Goal: Check status: Check status

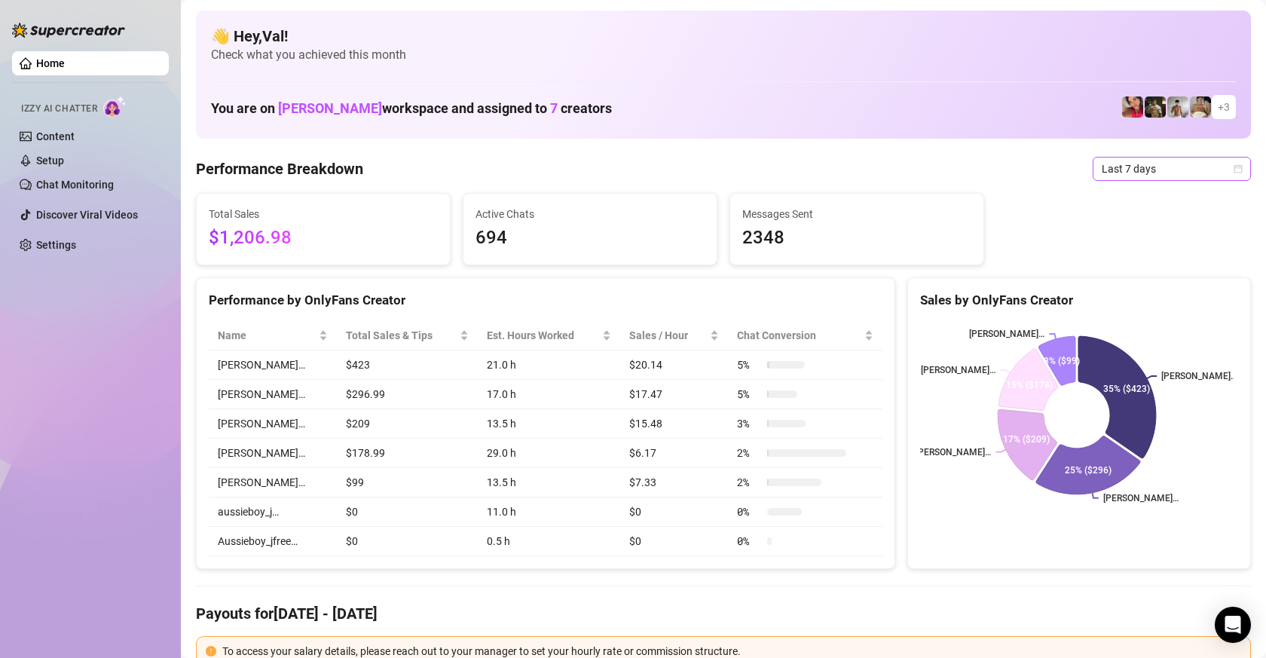
click at [1234, 166] on icon "calendar" at bounding box center [1238, 168] width 8 height 8
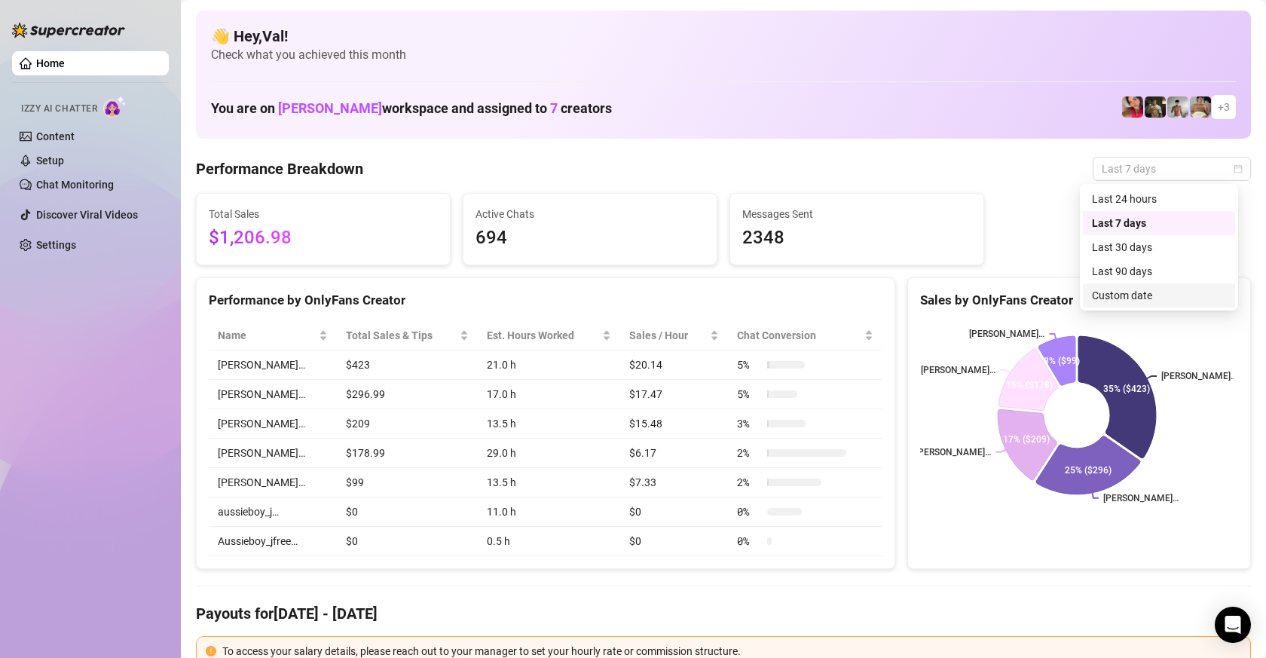
click at [1124, 295] on div "Custom date" at bounding box center [1159, 295] width 134 height 17
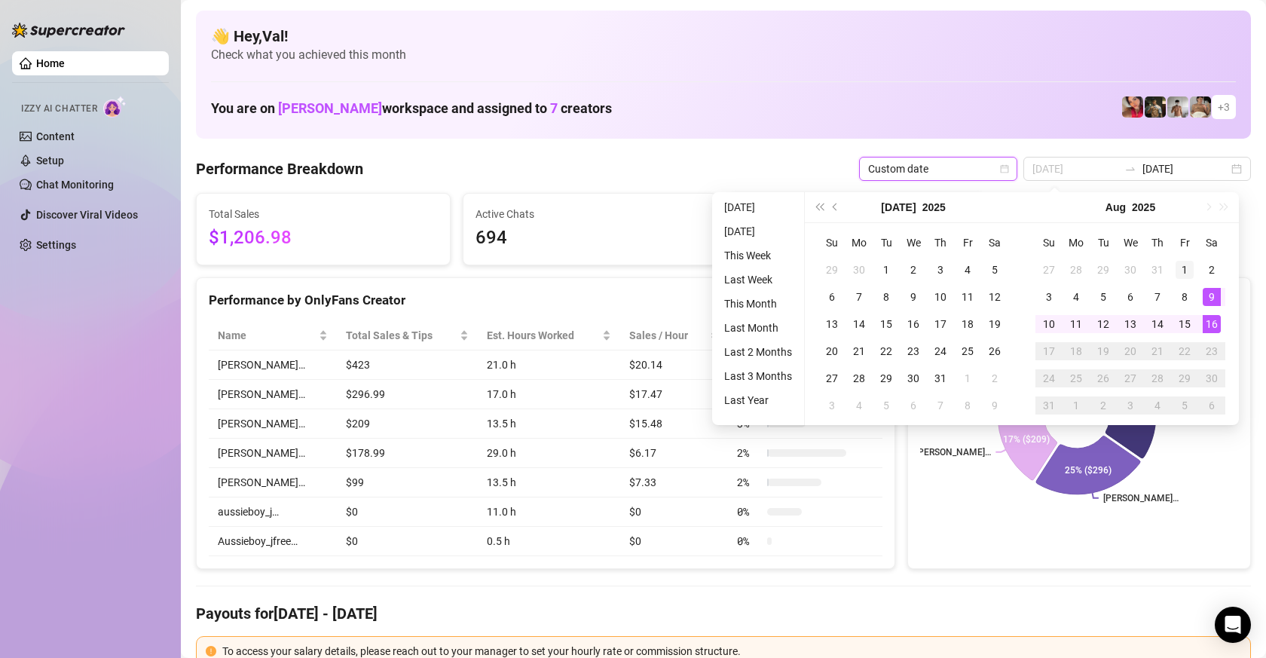
type input "[DATE]"
click at [1185, 264] on div "1" at bounding box center [1184, 270] width 18 height 18
type input "[DATE]"
click at [1213, 327] on div "16" at bounding box center [1212, 324] width 18 height 18
type input "[DATE]"
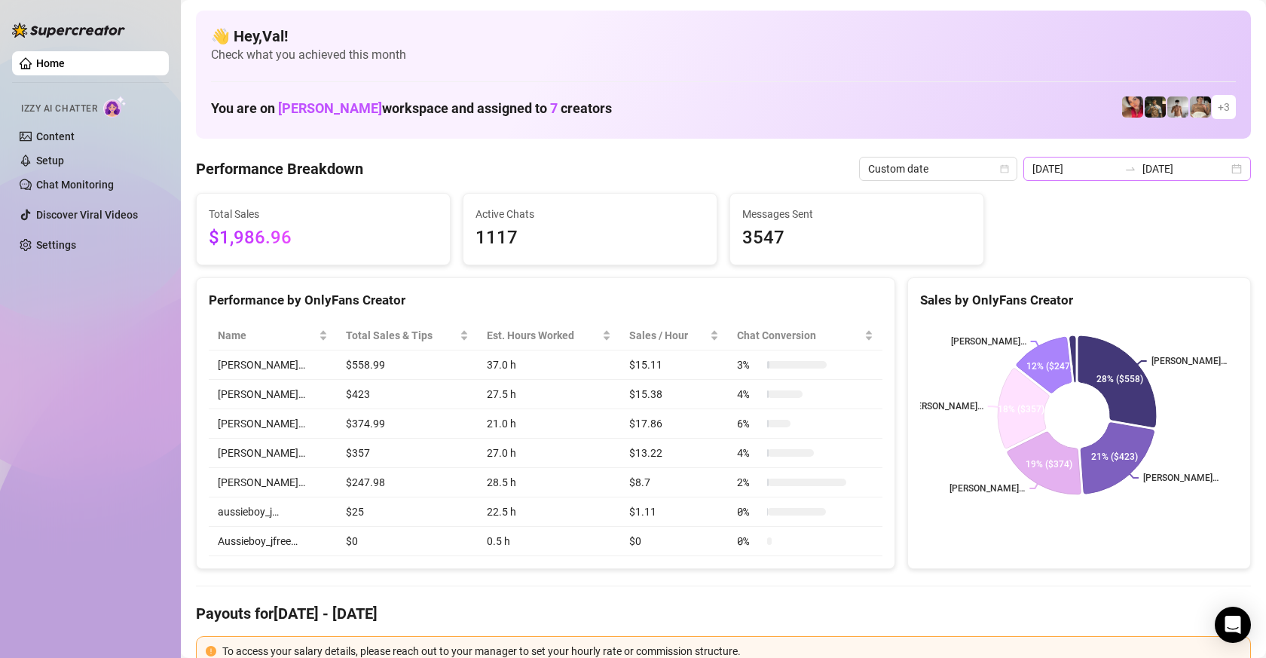
click at [1226, 168] on div "[DATE] [DATE]" at bounding box center [1137, 169] width 228 height 24
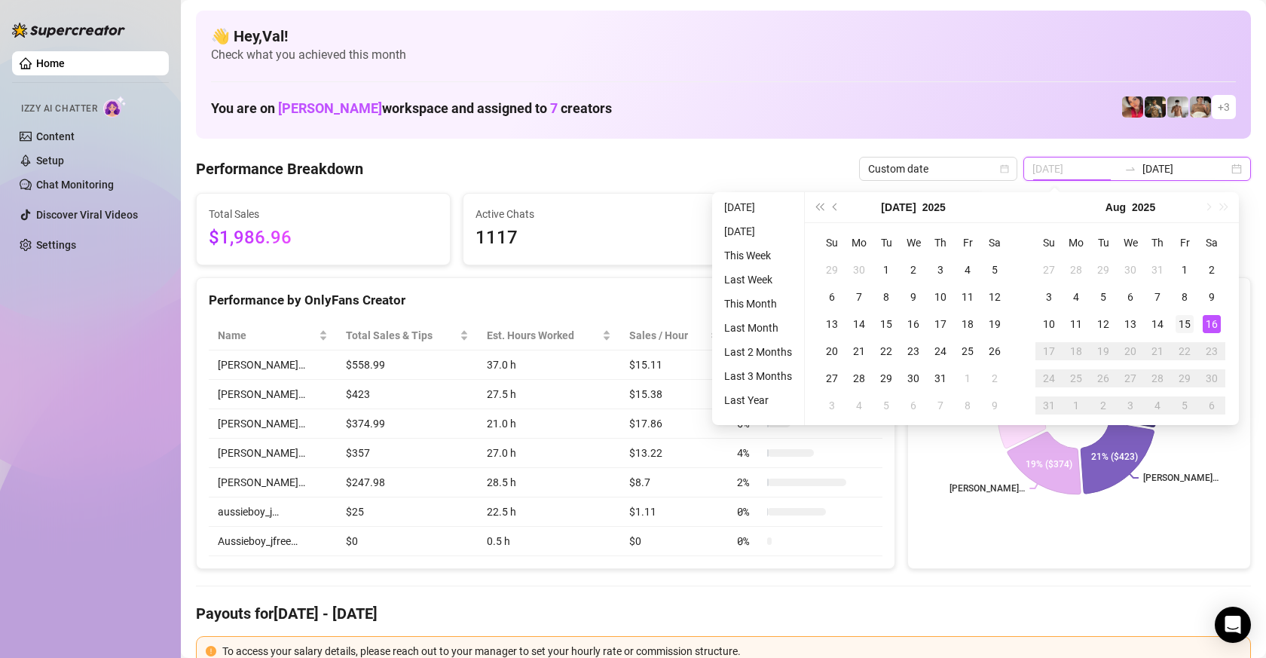
type input "[DATE]"
click at [1187, 324] on div "15" at bounding box center [1184, 324] width 18 height 18
click at [1215, 323] on div "16" at bounding box center [1212, 324] width 18 height 18
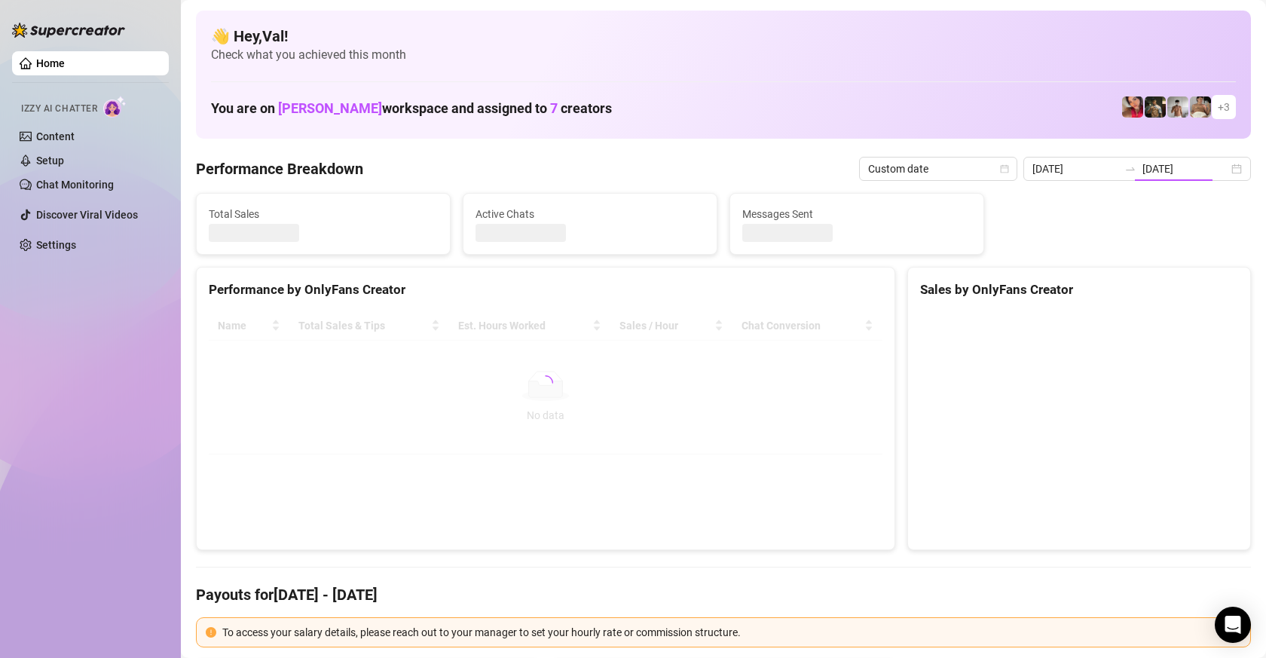
type input "[DATE]"
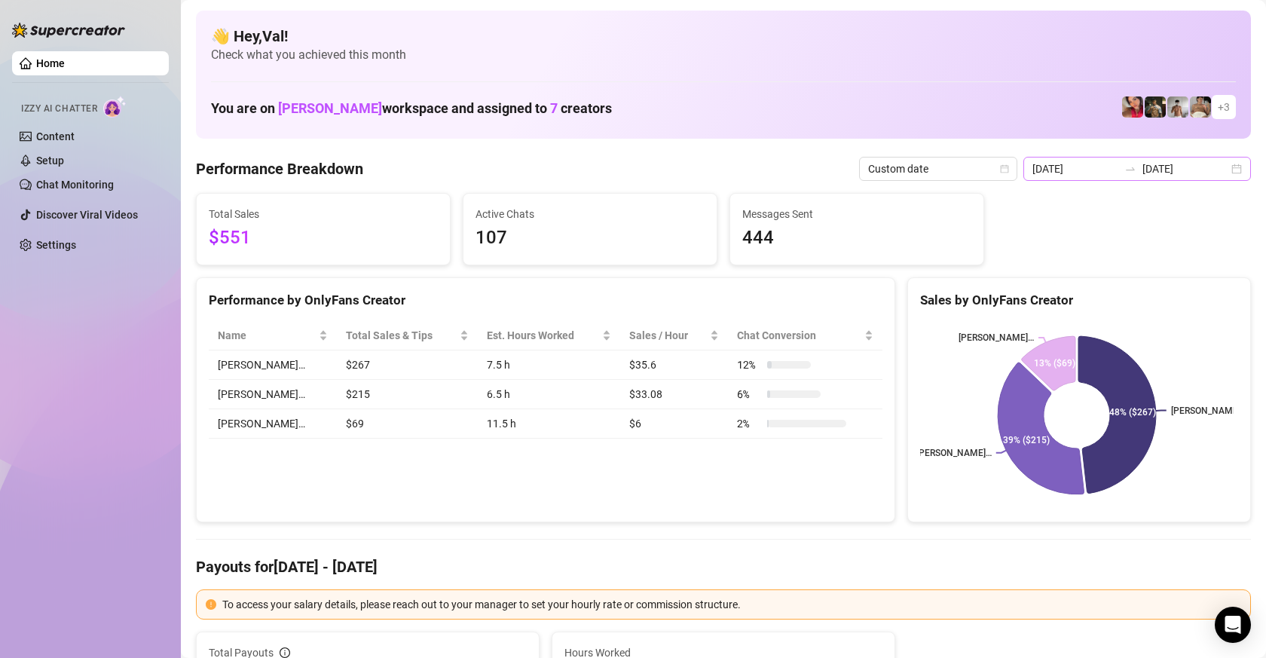
click at [1227, 162] on div "[DATE] [DATE]" at bounding box center [1137, 169] width 228 height 24
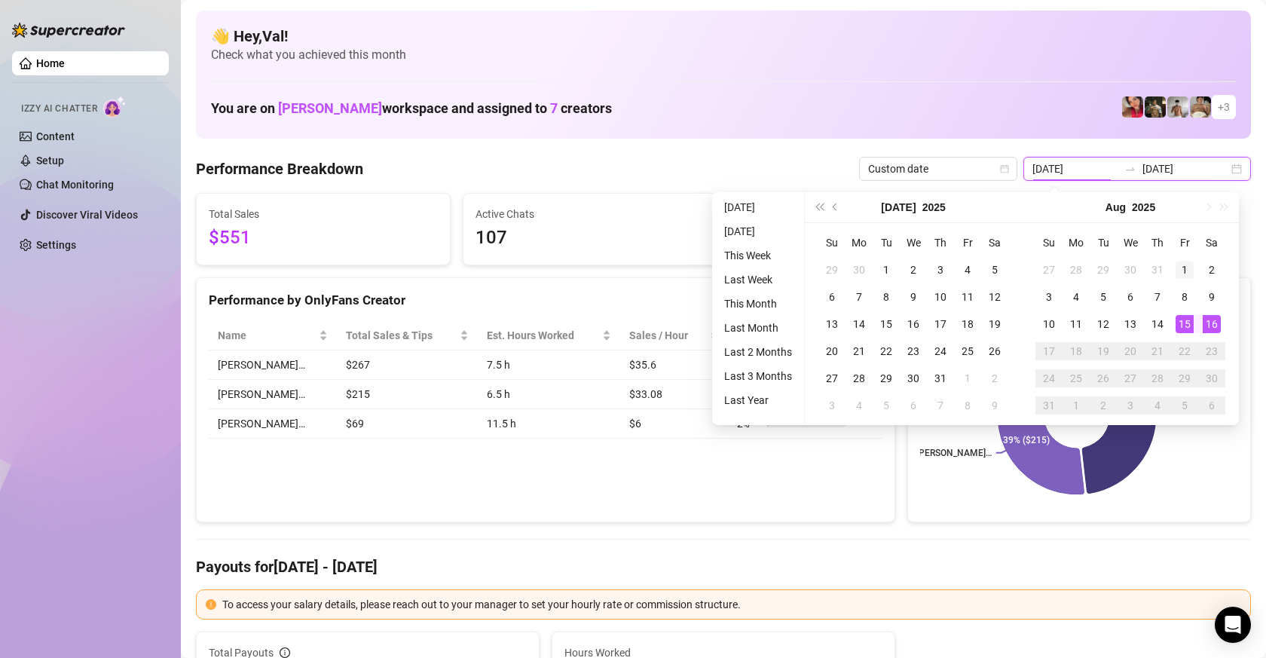
type input "[DATE]"
click at [1182, 264] on div "1" at bounding box center [1184, 270] width 18 height 18
type input "[DATE]"
click at [1214, 325] on div "16" at bounding box center [1212, 324] width 18 height 18
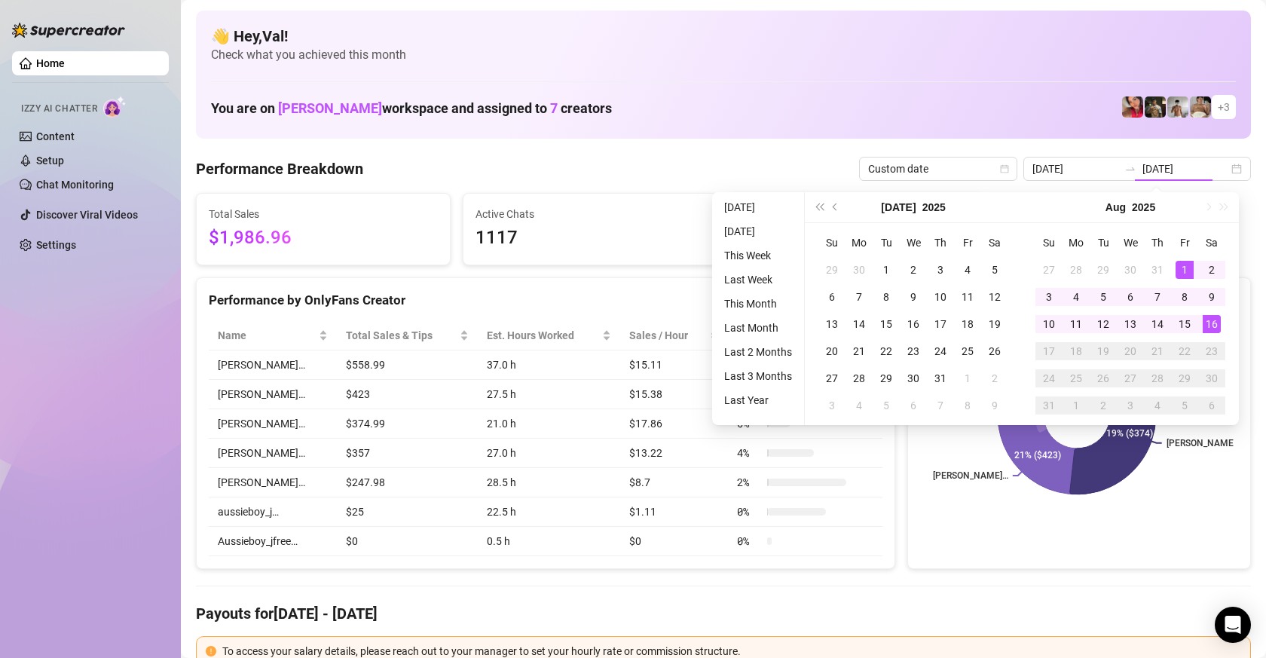
type input "[DATE]"
